Goal: Information Seeking & Learning: Learn about a topic

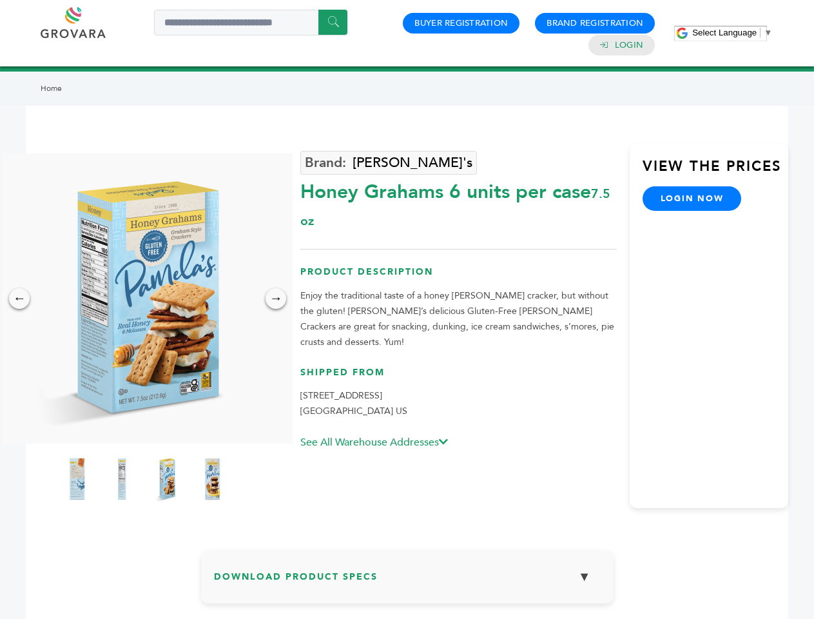
click at [732, 32] on span "Select Language" at bounding box center [724, 33] width 64 height 10
click at [144, 298] on img at bounding box center [144, 298] width 290 height 290
click at [0, 0] on div "×" at bounding box center [0, 0] width 0 height 0
click at [276, 298] on div "→" at bounding box center [276, 298] width 21 height 21
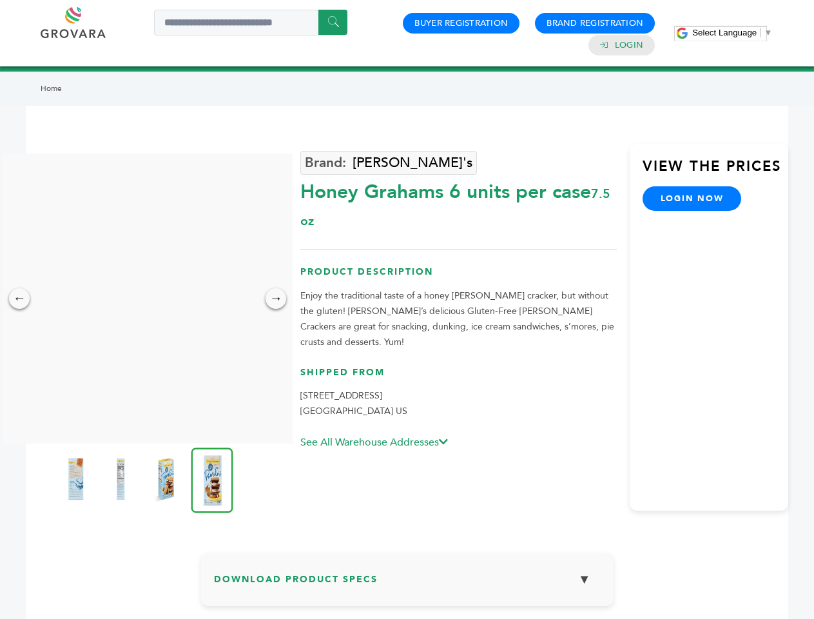
click at [77, 479] on img at bounding box center [75, 479] width 32 height 52
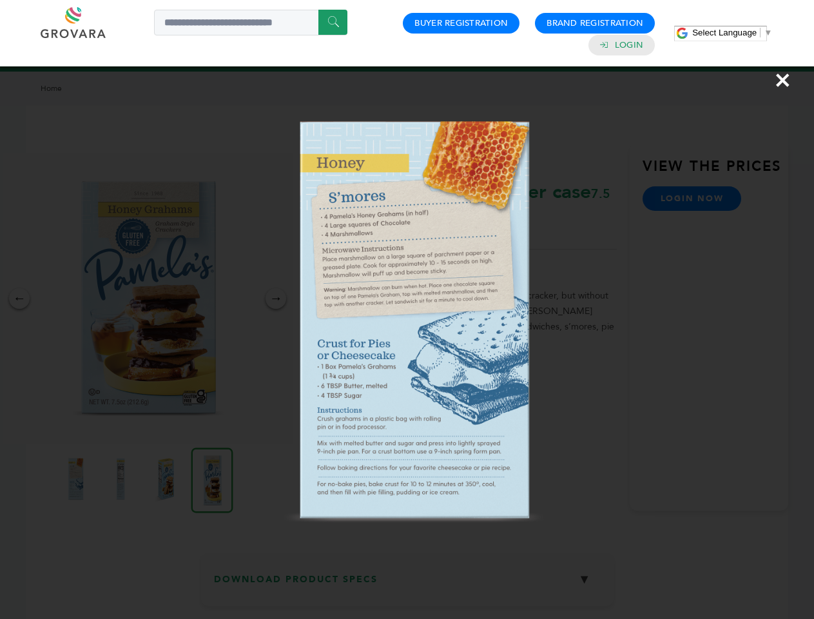
click at [122, 479] on div "×" at bounding box center [407, 309] width 814 height 619
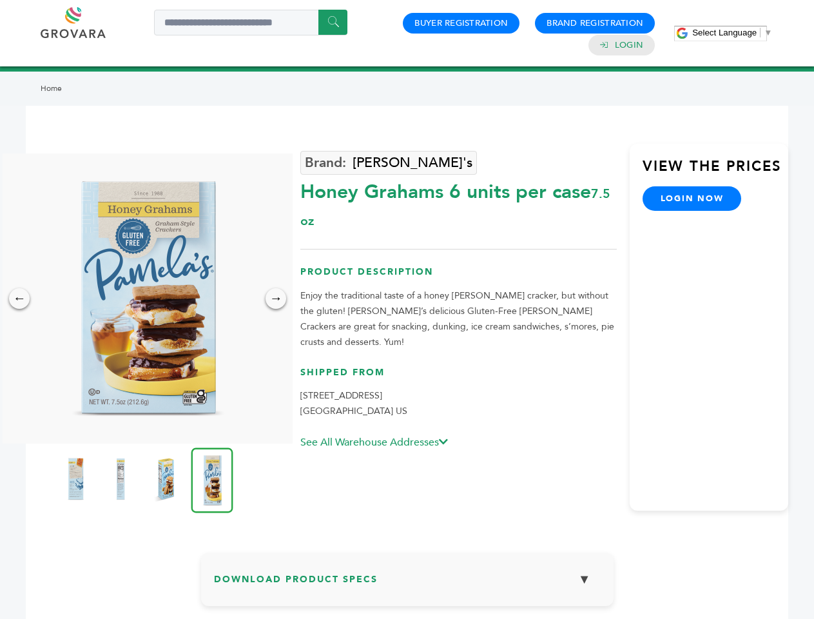
click at [167, 479] on img at bounding box center [166, 479] width 32 height 52
click at [0, 0] on img at bounding box center [0, 0] width 0 height 0
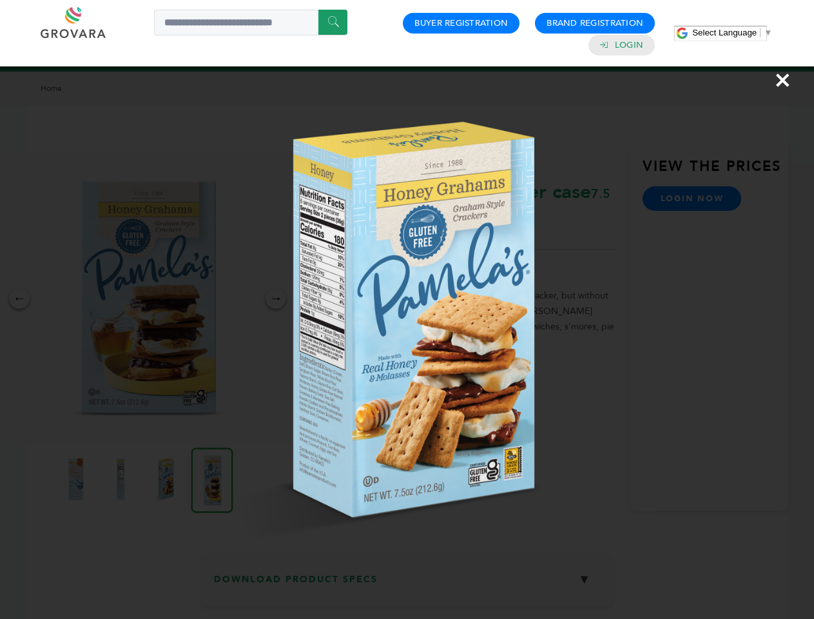
click at [407, 581] on div "×" at bounding box center [407, 309] width 814 height 619
